Goal: Task Accomplishment & Management: Manage account settings

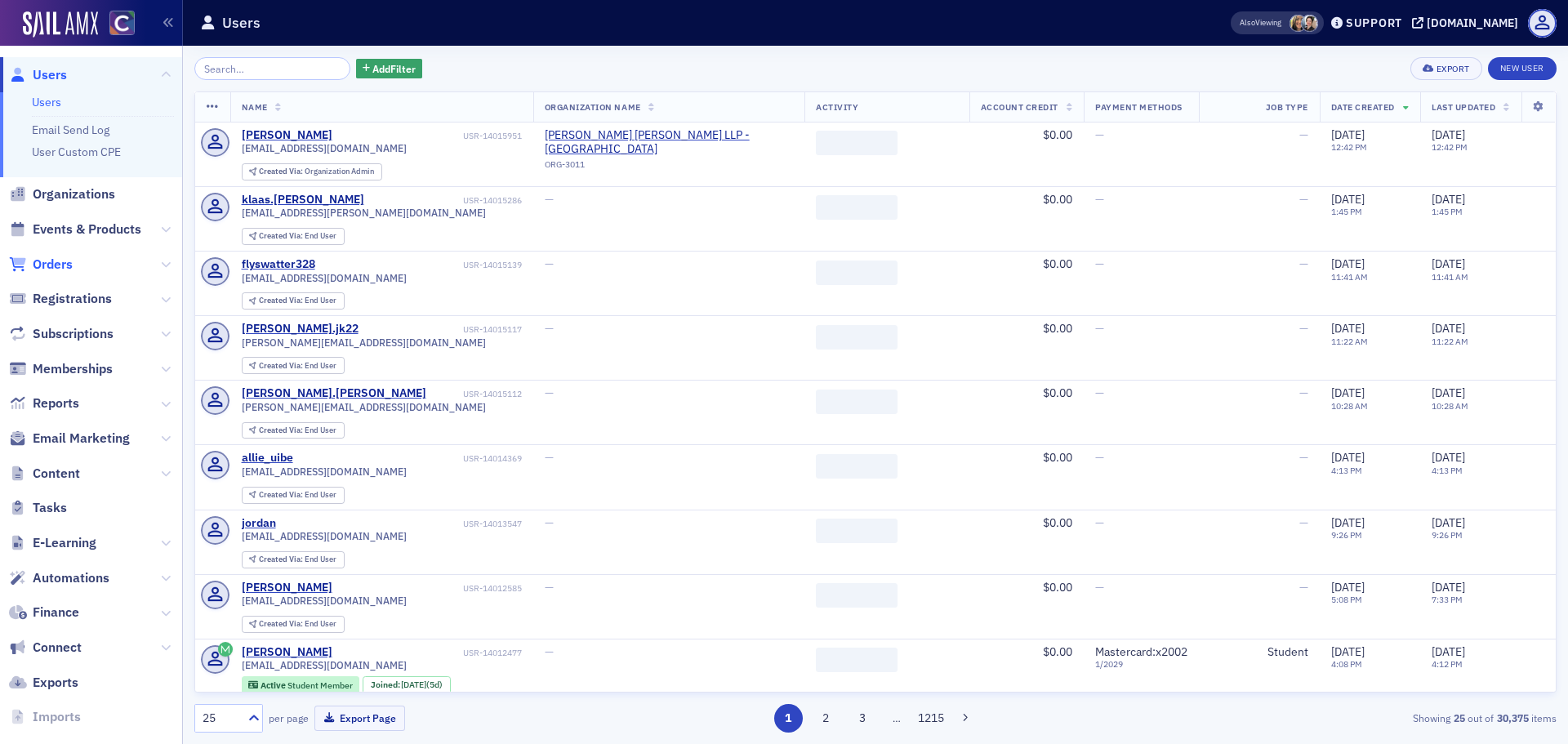
click at [71, 268] on span "Orders" at bounding box center [53, 264] width 40 height 18
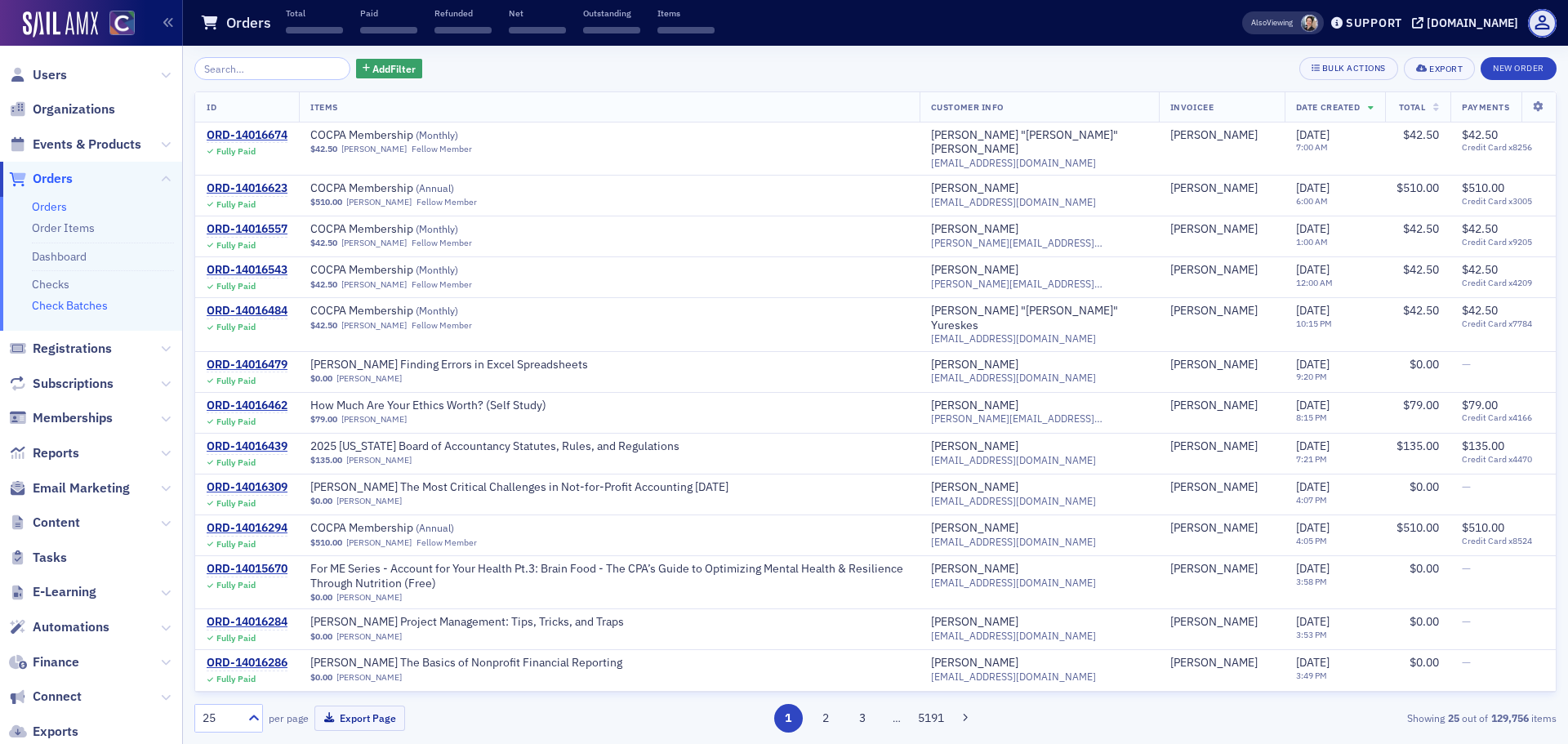
click at [90, 306] on link "Check Batches" at bounding box center [69, 305] width 76 height 14
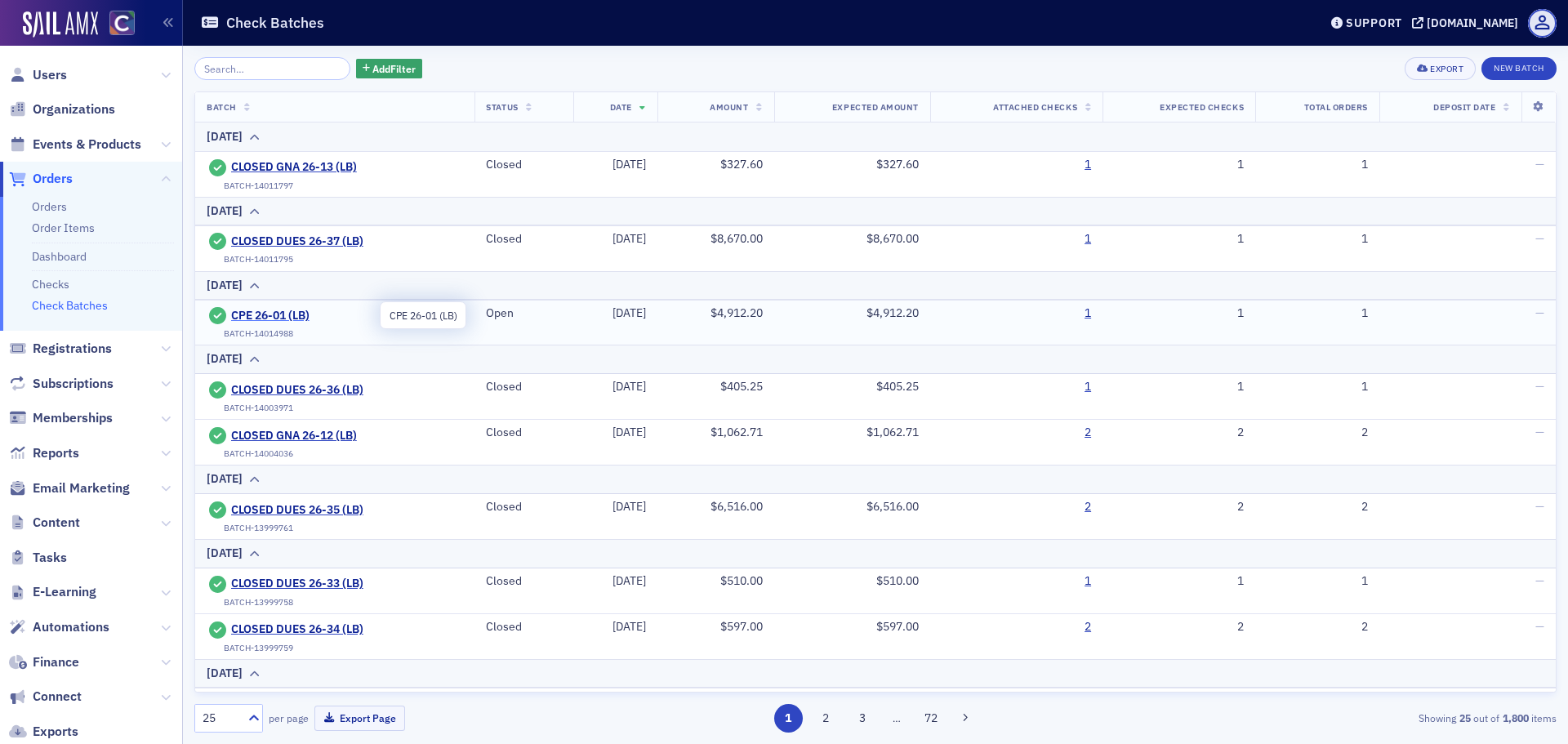
click at [285, 319] on span "CPE 26-01 (LB)" at bounding box center [305, 316] width 149 height 14
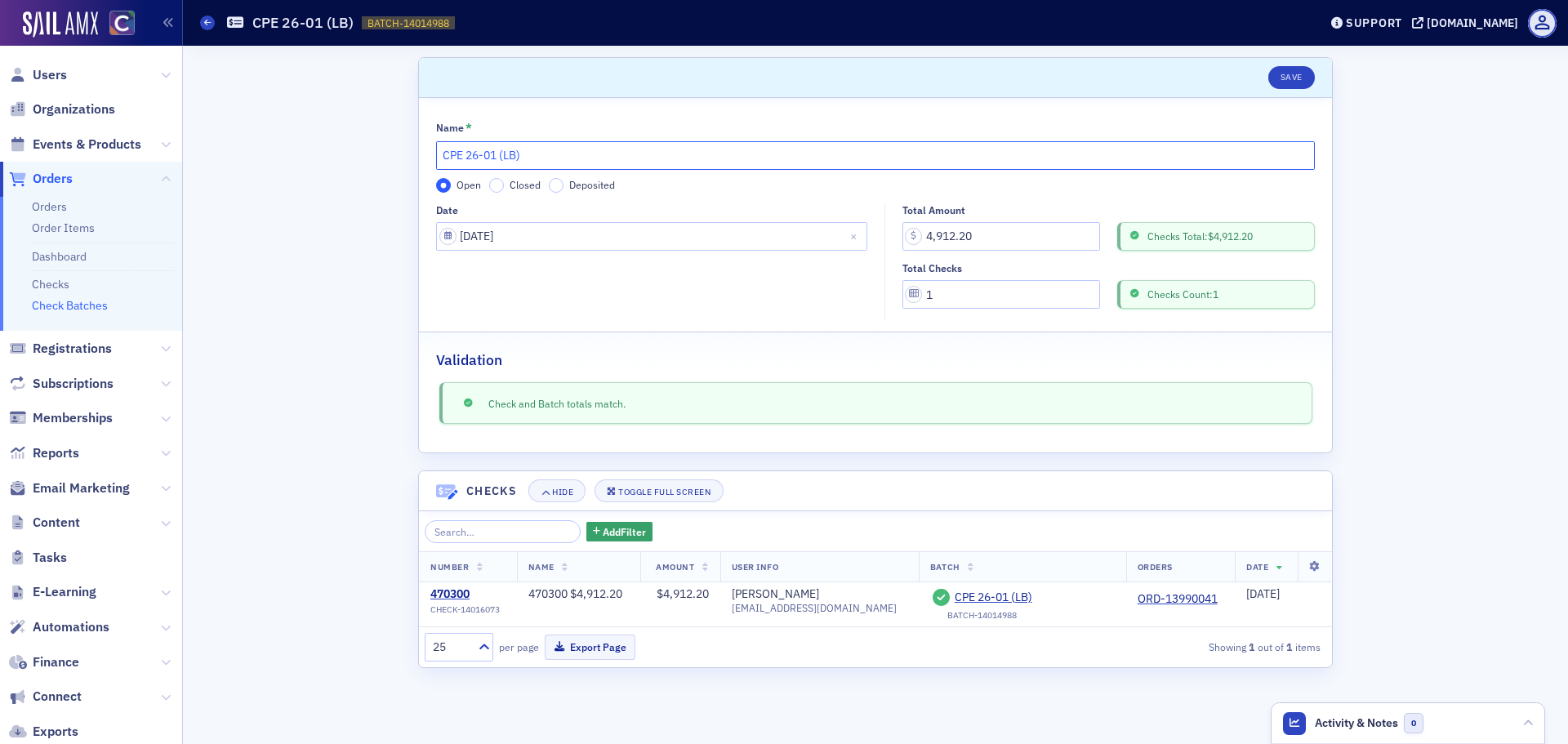
click at [445, 159] on input "CPE 26-01 (LB)" at bounding box center [876, 156] width 879 height 29
type input "CLOSED CPE 26-01 (LB)"
click at [501, 192] on label "Closed" at bounding box center [515, 185] width 52 height 14
click at [501, 192] on input "Closed" at bounding box center [496, 185] width 14 height 14
click at [1304, 83] on button "Save" at bounding box center [1292, 78] width 47 height 23
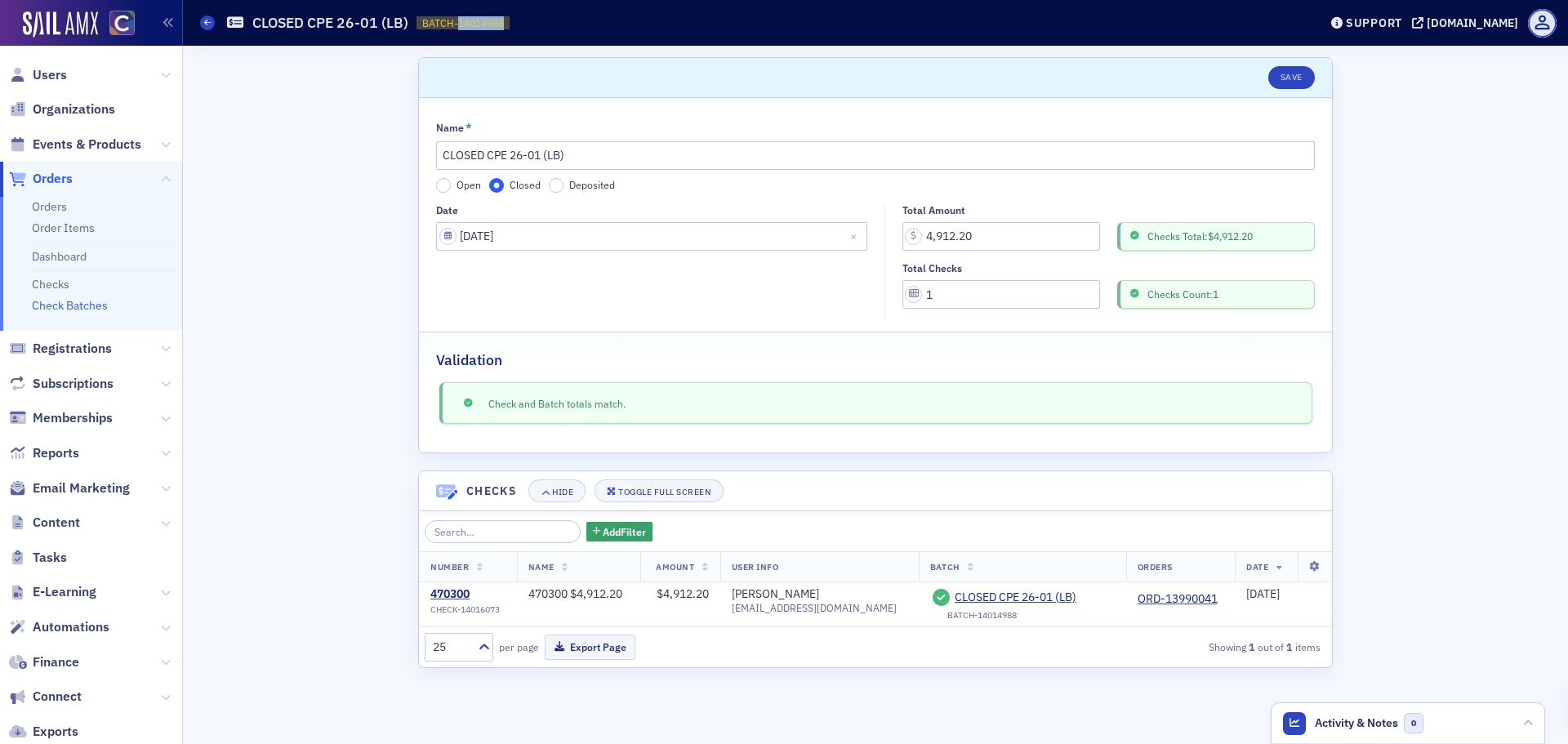
drag, startPoint x: 458, startPoint y: 19, endPoint x: 512, endPoint y: 16, distance: 54.1
click at [512, 16] on div "Check Batches CLOSED CPE 26-01 (LB) BATCH-14014988 14014988" at bounding box center [748, 23] width 1094 height 31
copy span "14014988"
click at [208, 22] on icon at bounding box center [207, 23] width 7 height 8
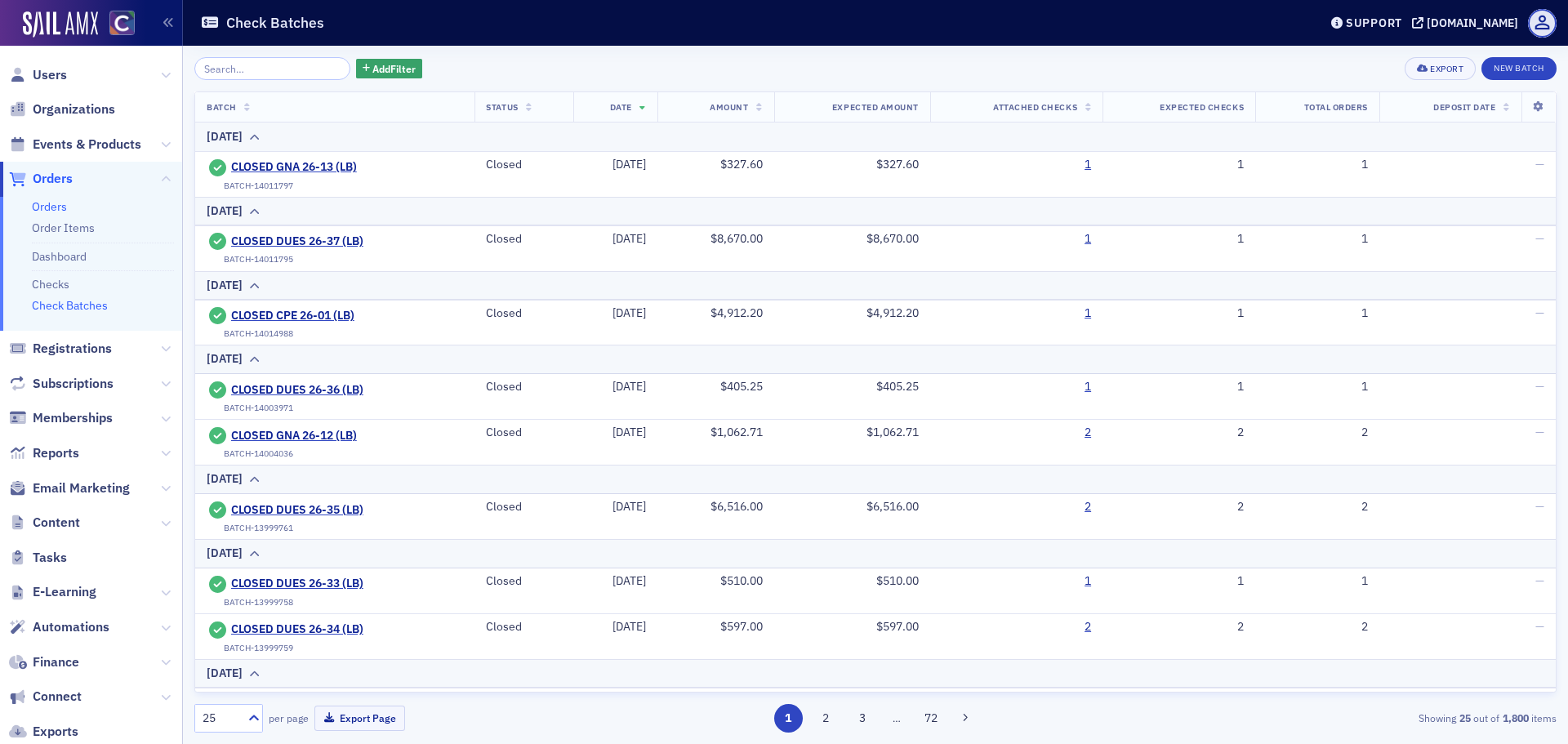
click at [53, 211] on link "Orders" at bounding box center [49, 206] width 36 height 14
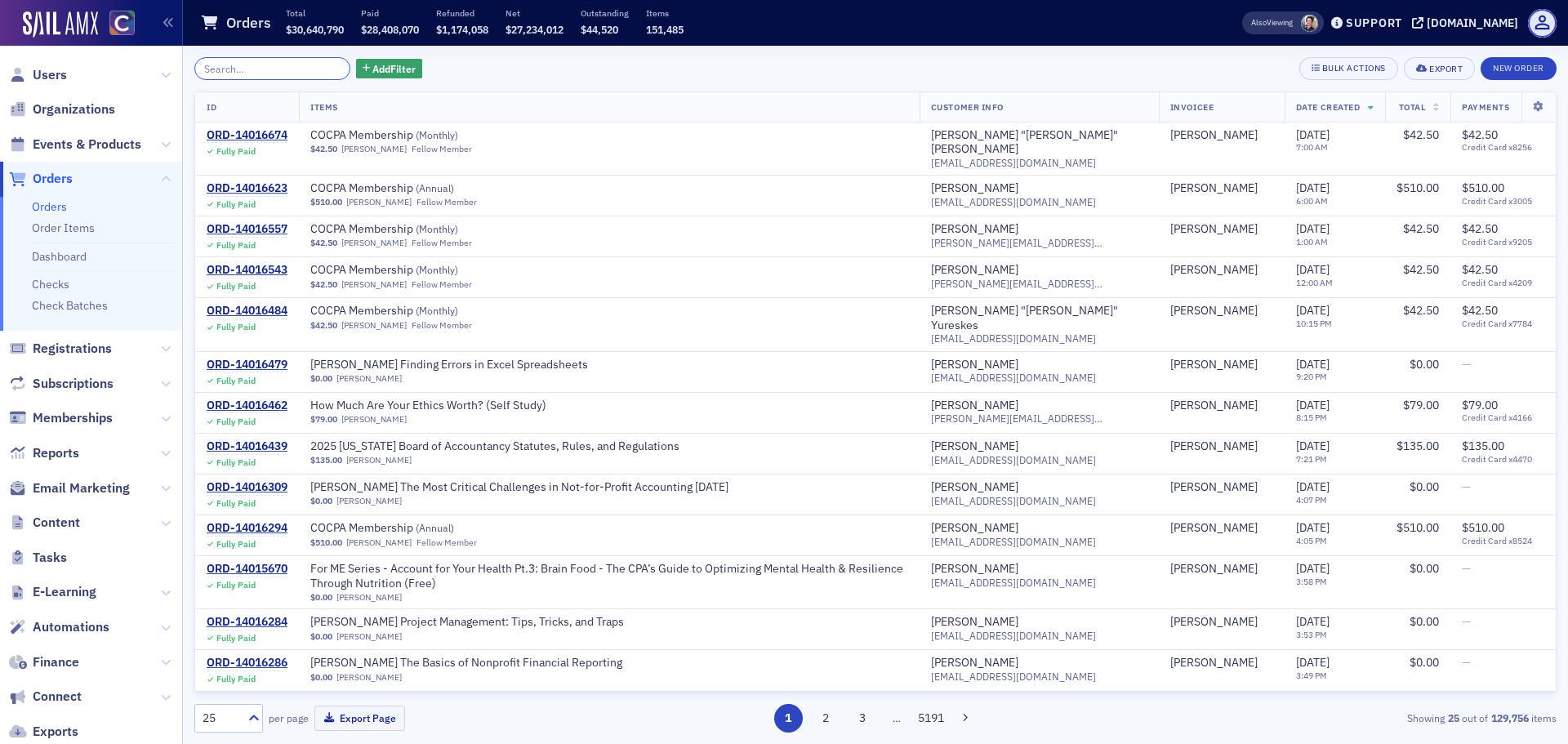
paste input "ORD-13981212"
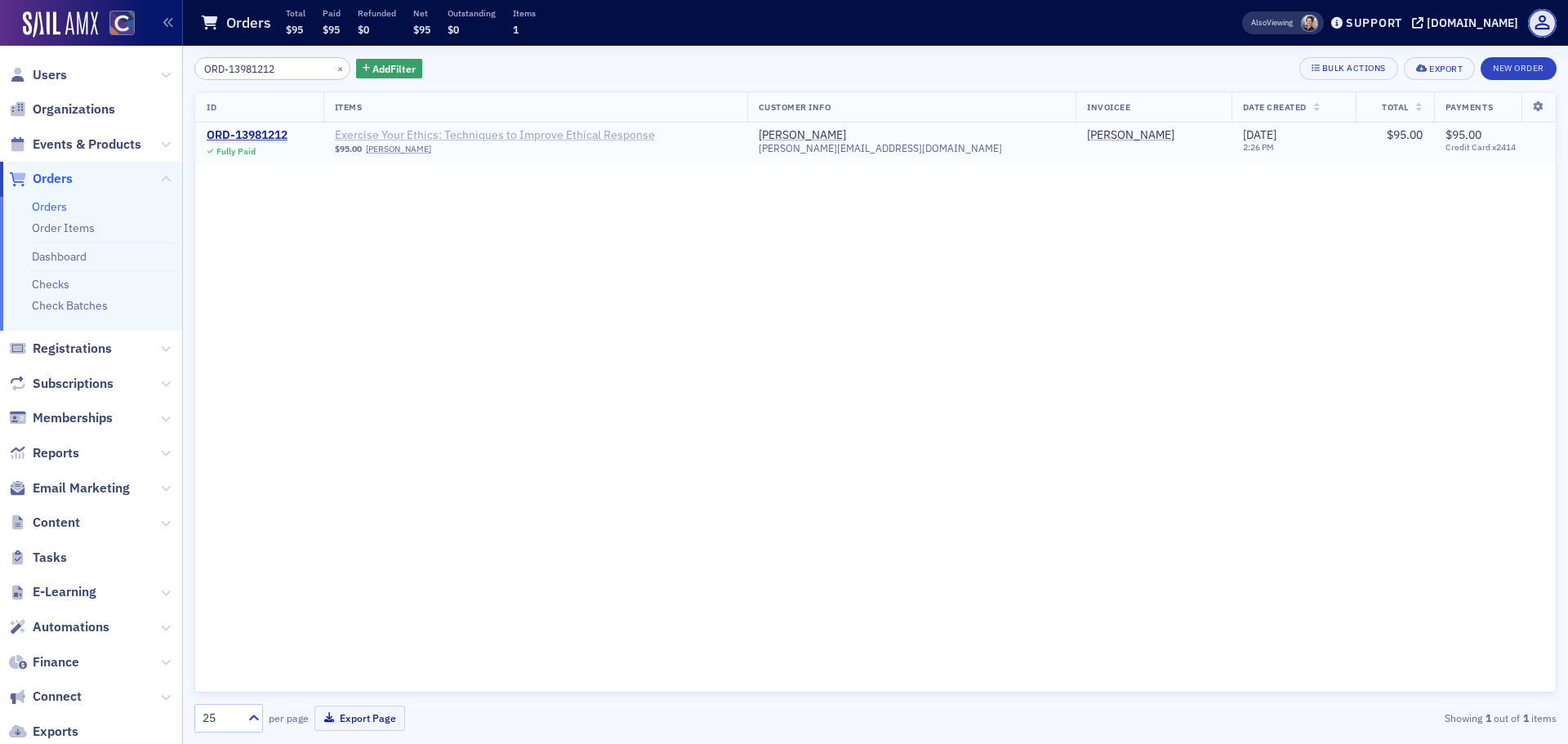
click at [480, 132] on span "Exercise Your Ethics: Techniques to Improve Ethical Response" at bounding box center [495, 135] width 321 height 14
drag, startPoint x: 305, startPoint y: 70, endPoint x: 0, endPoint y: 71, distance: 305.0
click at [0, 71] on div "Users Organizations Events & Products Orders Orders Order Items Dashboard Check…" at bounding box center [784, 372] width 1568 height 744
paste input "408"
type input "ORD-13981408"
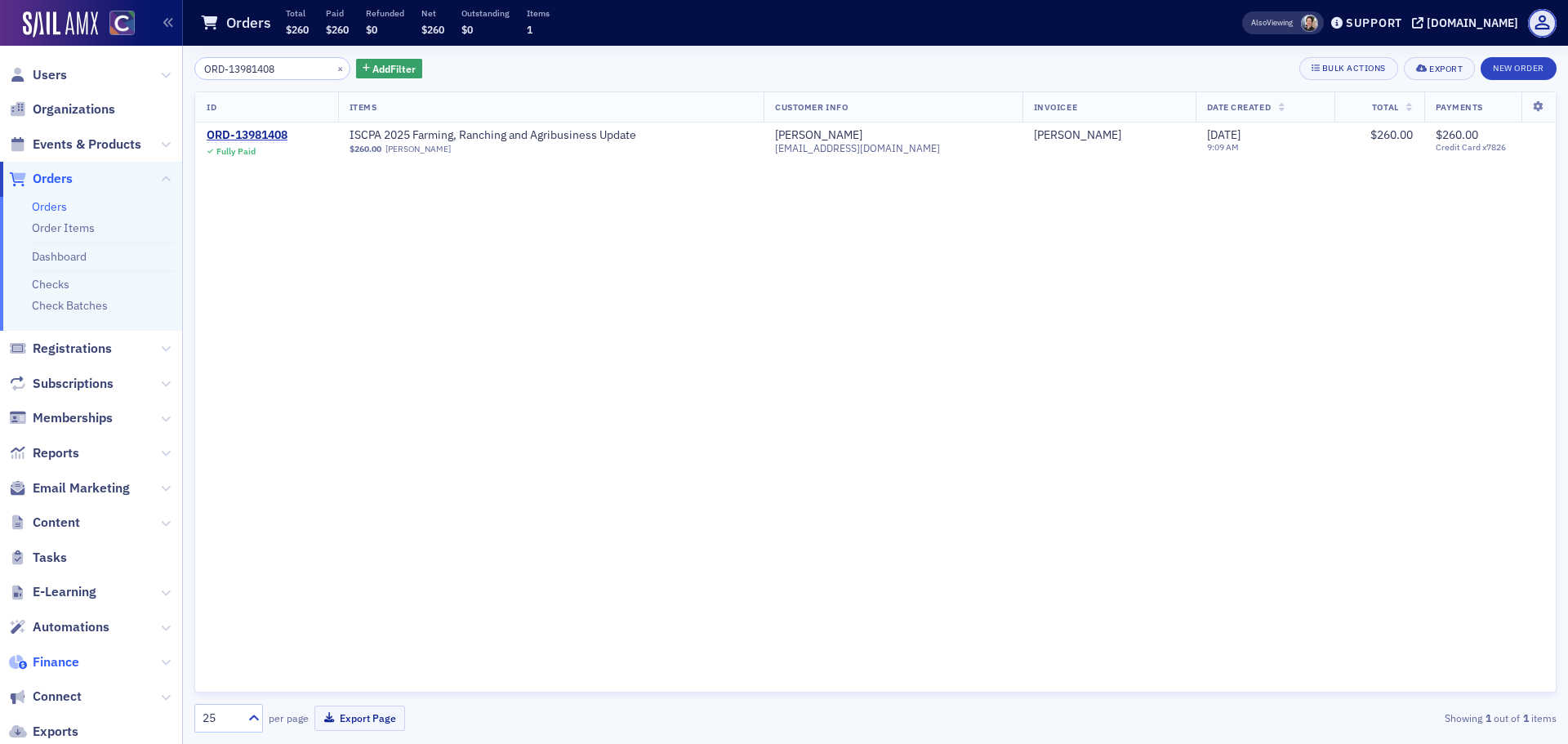
click at [63, 662] on span "Finance" at bounding box center [56, 662] width 47 height 18
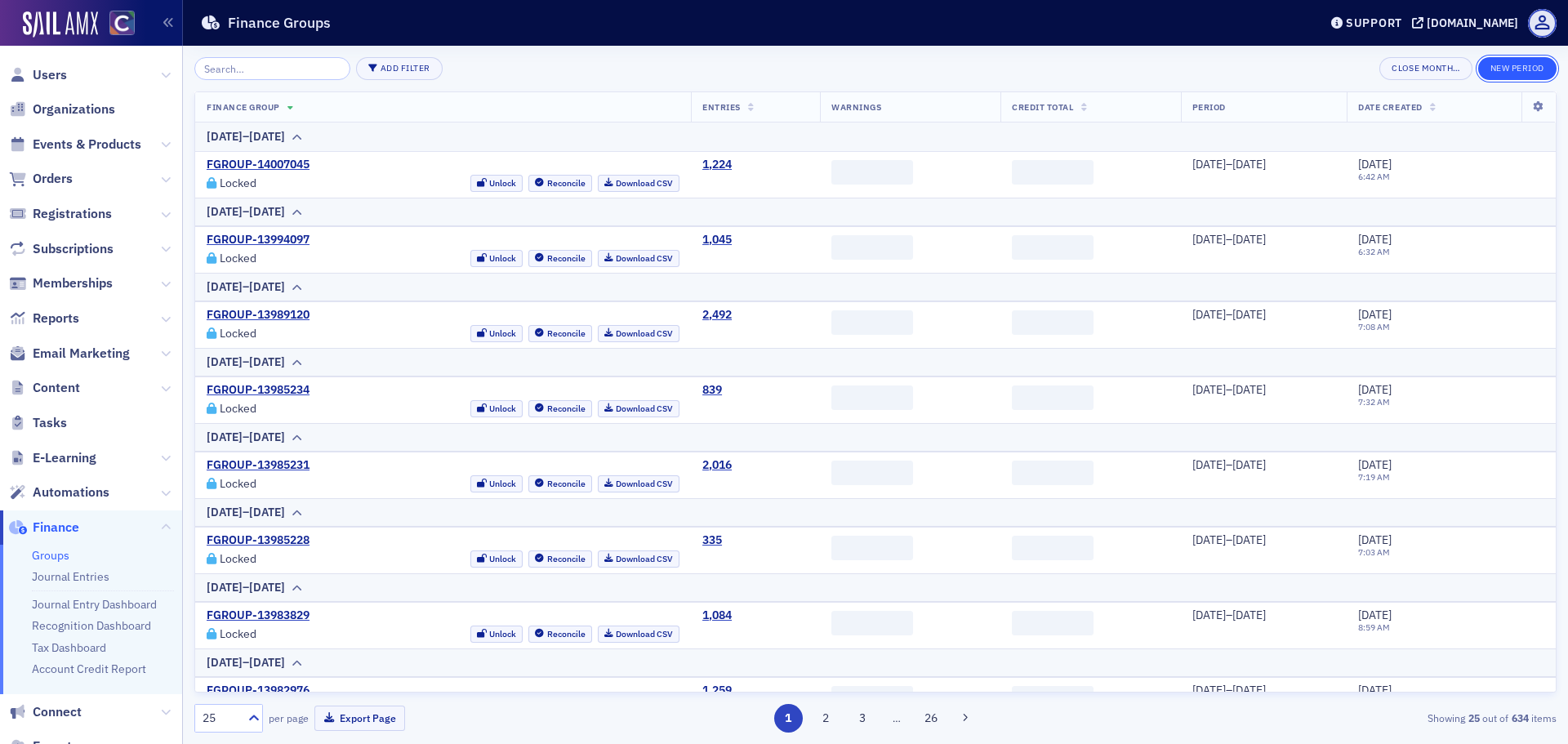
click at [1529, 78] on button "New Period" at bounding box center [1518, 69] width 79 height 23
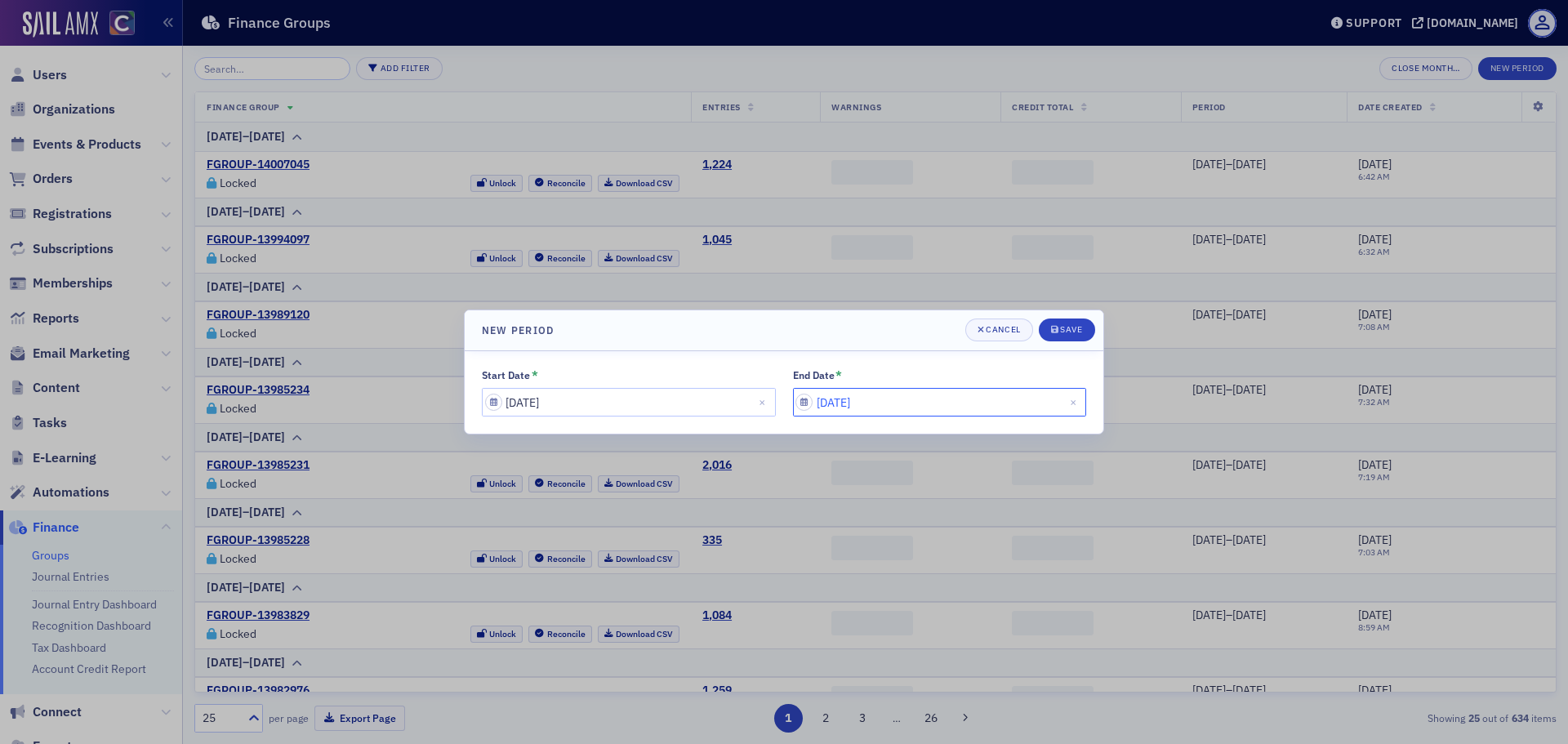
select select "7"
select select "2025"
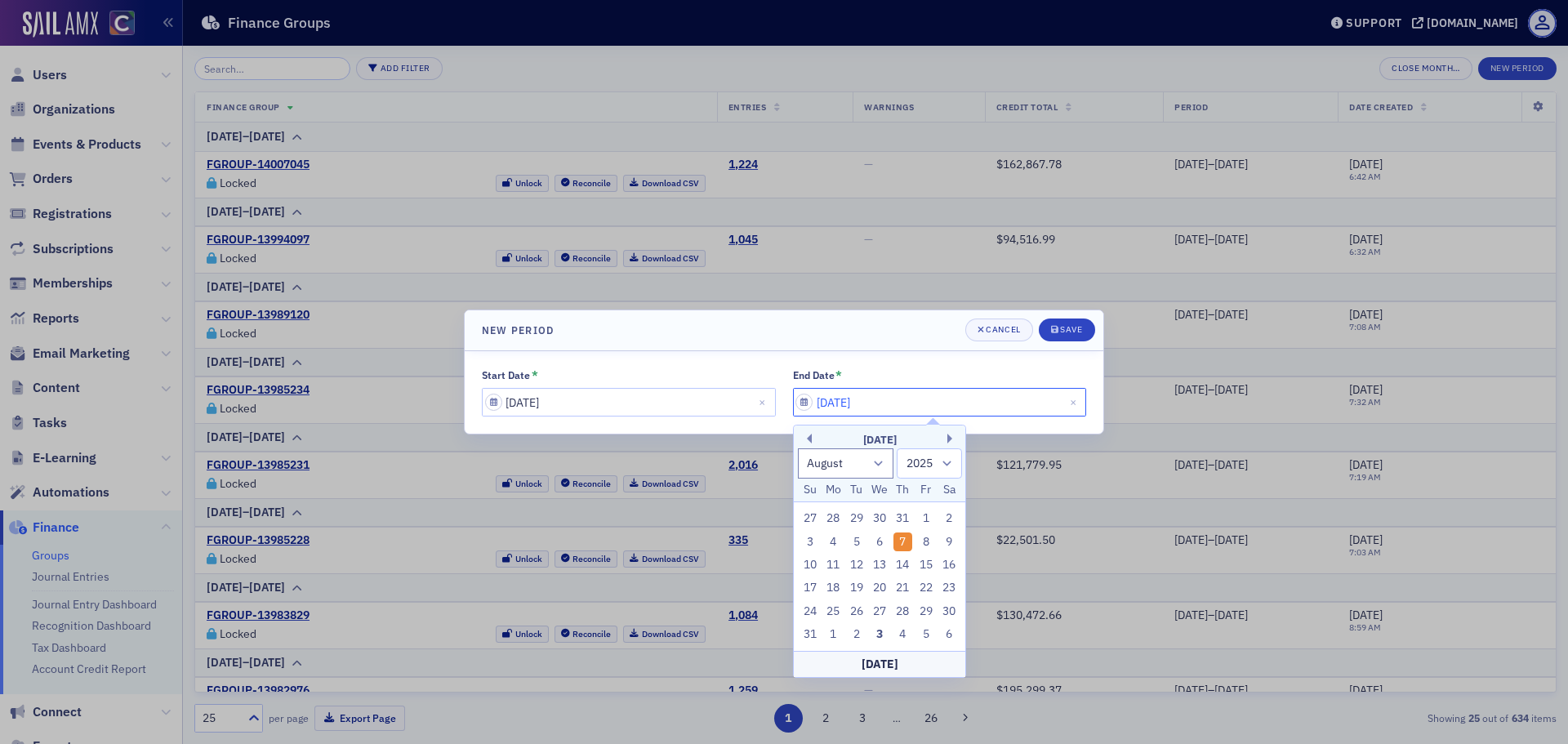
click at [866, 404] on input "[DATE]" at bounding box center [939, 402] width 294 height 29
click at [898, 518] on div "31" at bounding box center [903, 518] width 19 height 19
type input "[DATE]"
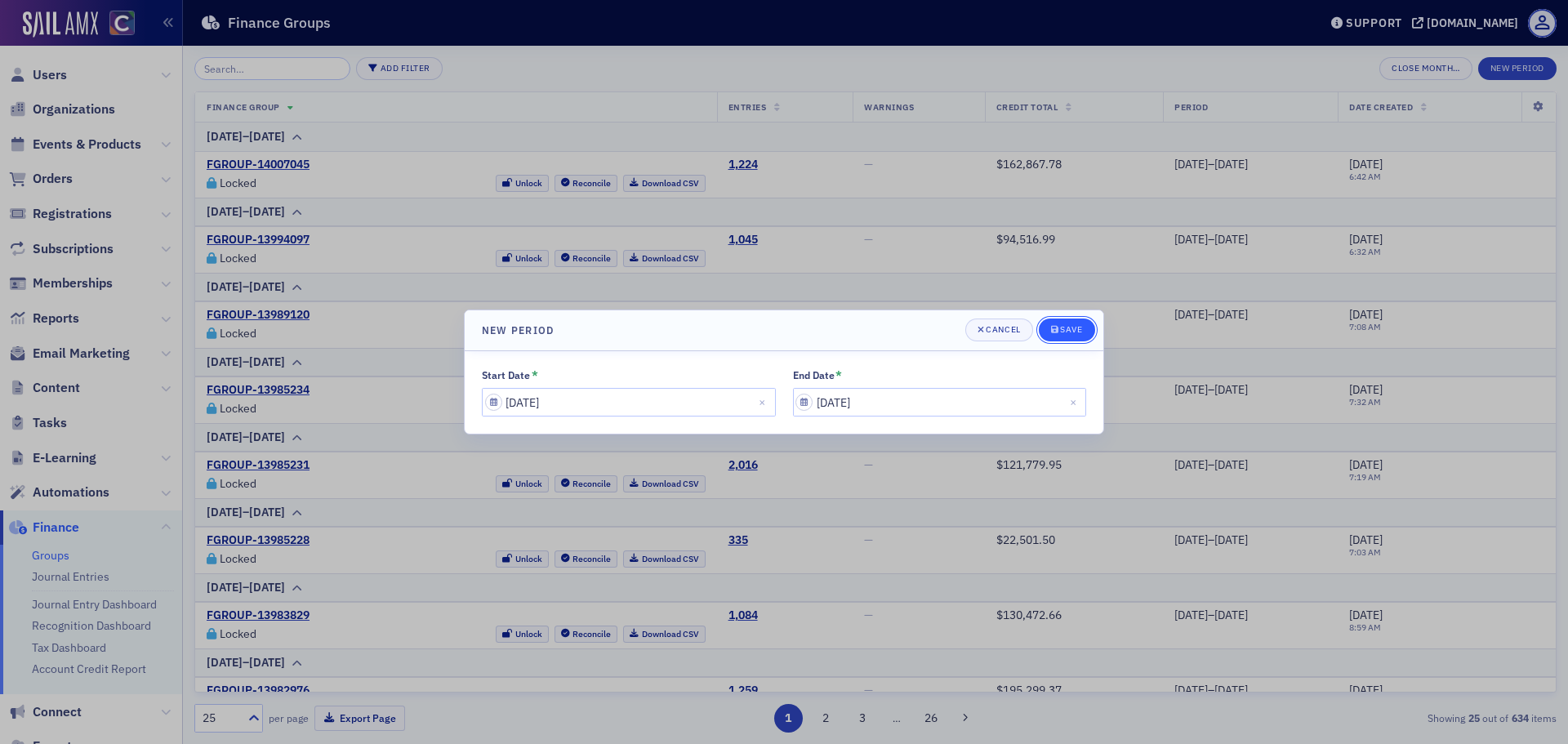
click at [1066, 338] on button "Save" at bounding box center [1067, 330] width 57 height 23
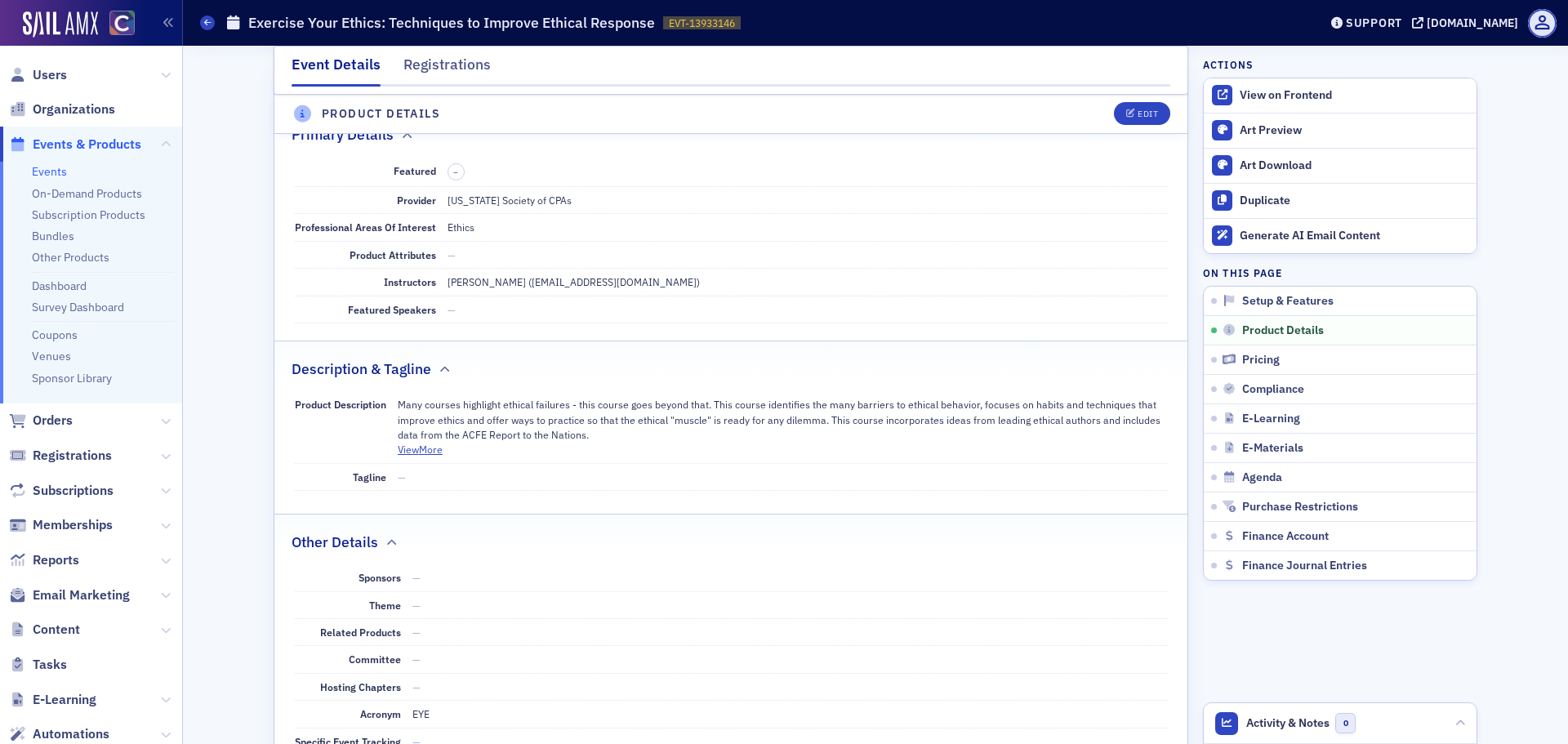
scroll to position [654, 0]
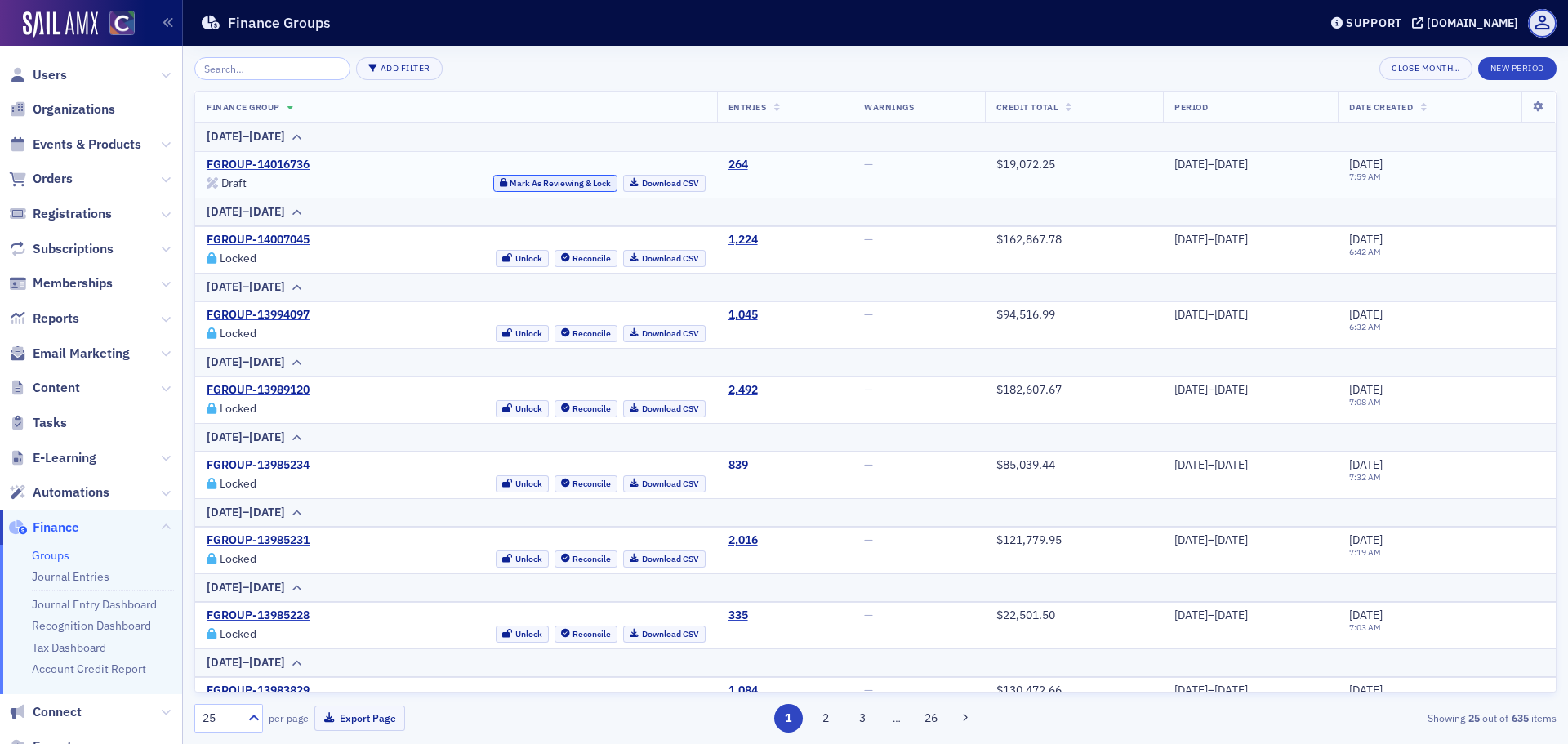
click at [513, 181] on button "Mark As Reviewing & Lock" at bounding box center [556, 183] width 125 height 17
click at [623, 182] on link "Download CSV" at bounding box center [664, 183] width 83 height 17
